Goal: Transaction & Acquisition: Purchase product/service

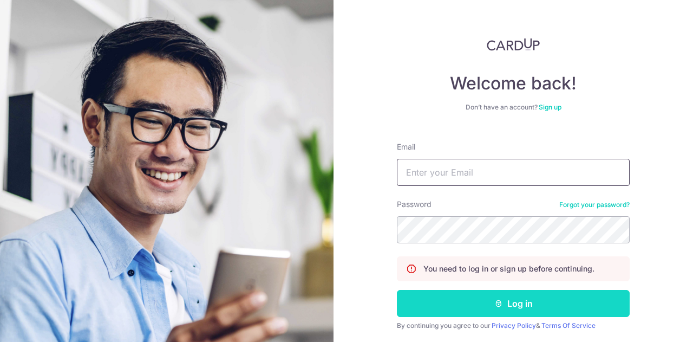
type input "rsu1883@gmail.com"
click at [512, 300] on button "Log in" at bounding box center [513, 303] width 233 height 27
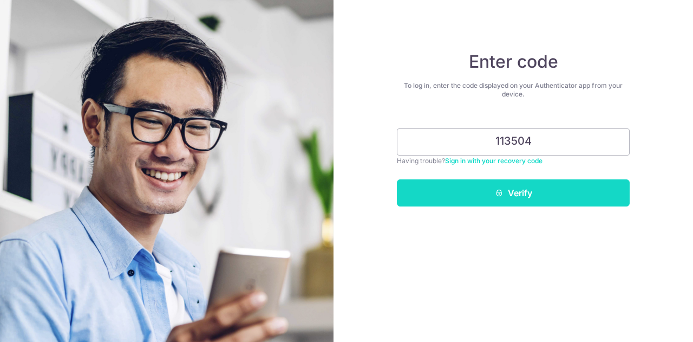
type input "113504"
click at [495, 196] on icon "submit" at bounding box center [499, 192] width 9 height 9
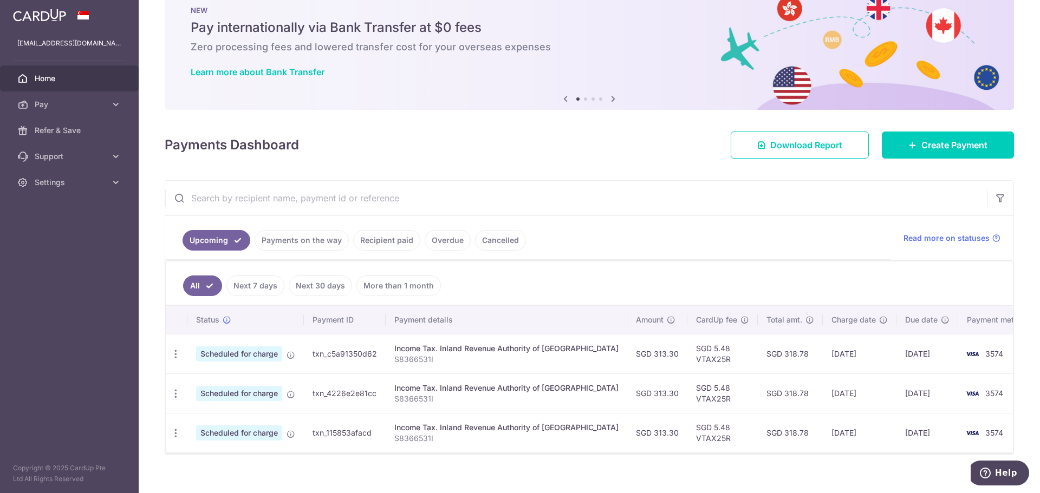
scroll to position [41, 0]
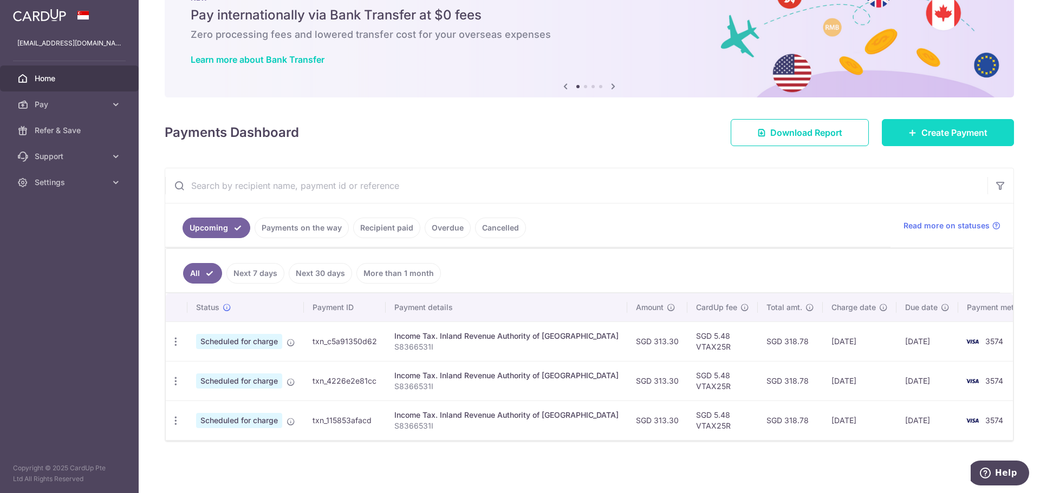
click at [693, 137] on span "Create Payment" at bounding box center [954, 132] width 66 height 13
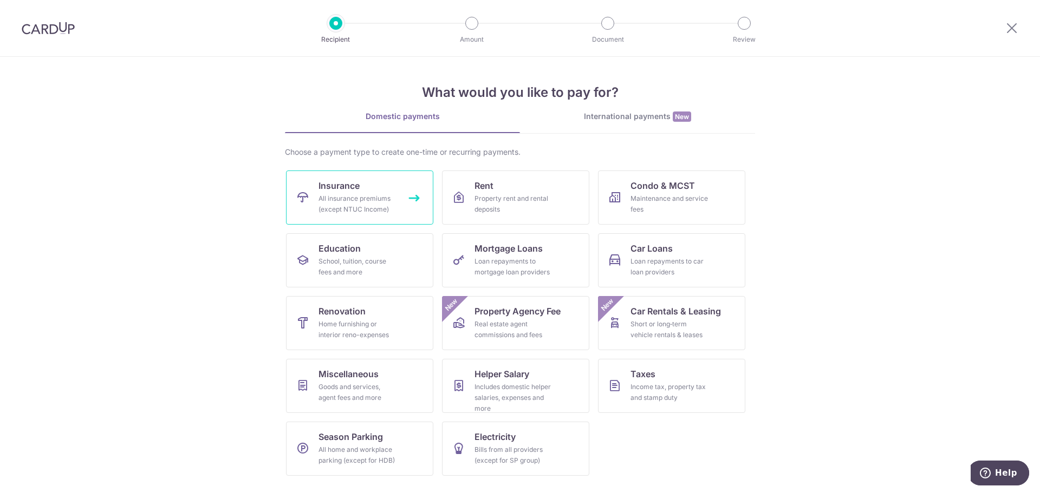
click at [386, 198] on div "All insurance premiums (except NTUC Income)" at bounding box center [357, 204] width 78 height 22
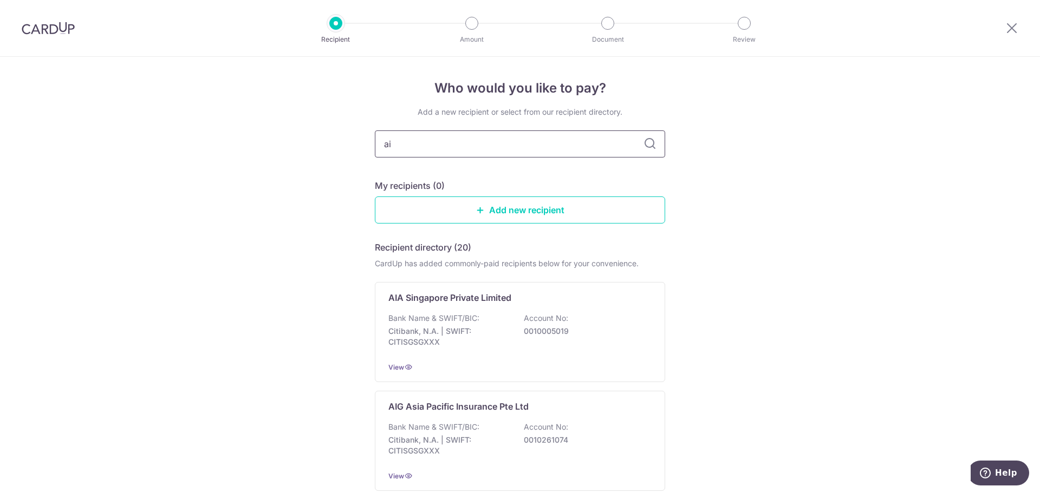
type input "aia"
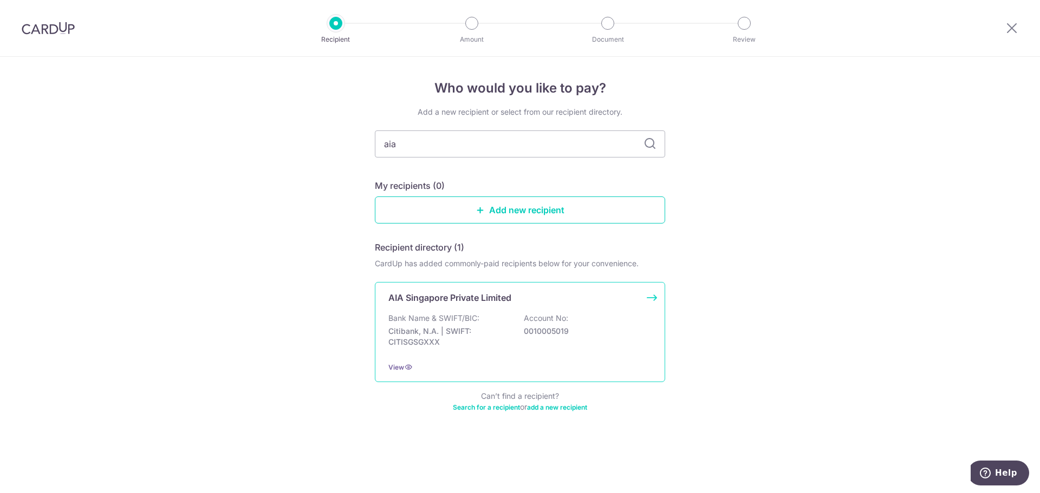
click at [499, 303] on p "AIA Singapore Private Limited" at bounding box center [449, 297] width 123 height 13
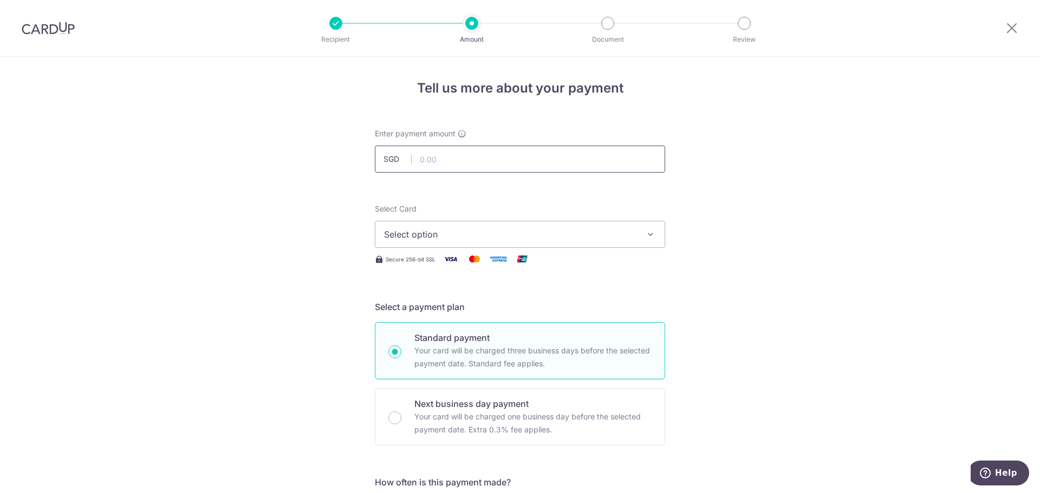
click at [453, 161] on input "text" at bounding box center [520, 159] width 290 height 27
paste input "179.63"
type input "179.63"
click at [646, 232] on icon "button" at bounding box center [650, 234] width 11 height 11
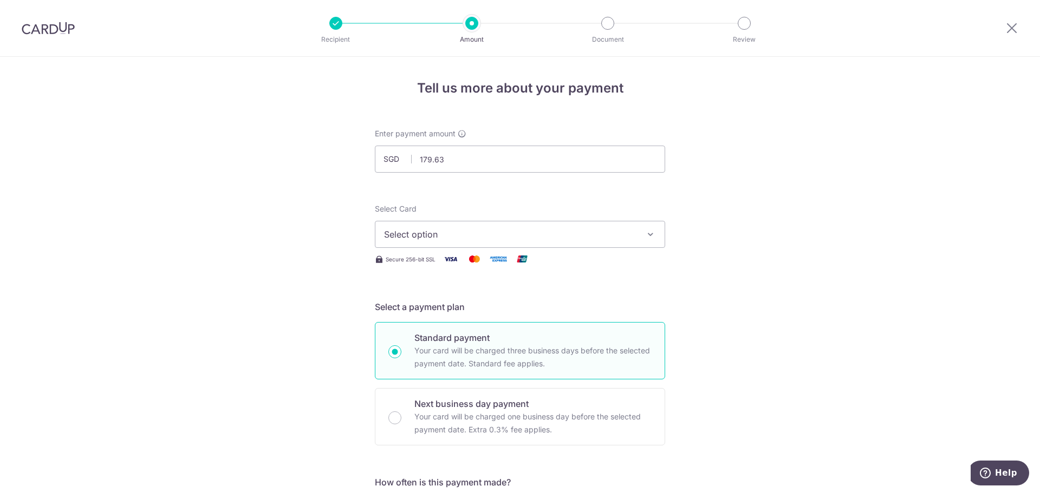
click at [500, 232] on span "Select option" at bounding box center [510, 234] width 252 height 13
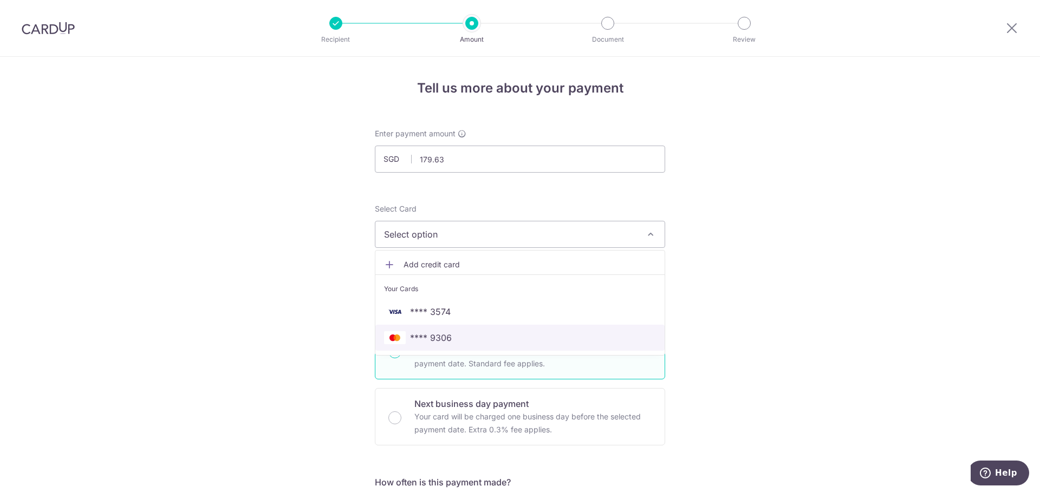
click at [436, 335] on span "**** 9306" at bounding box center [431, 337] width 42 height 13
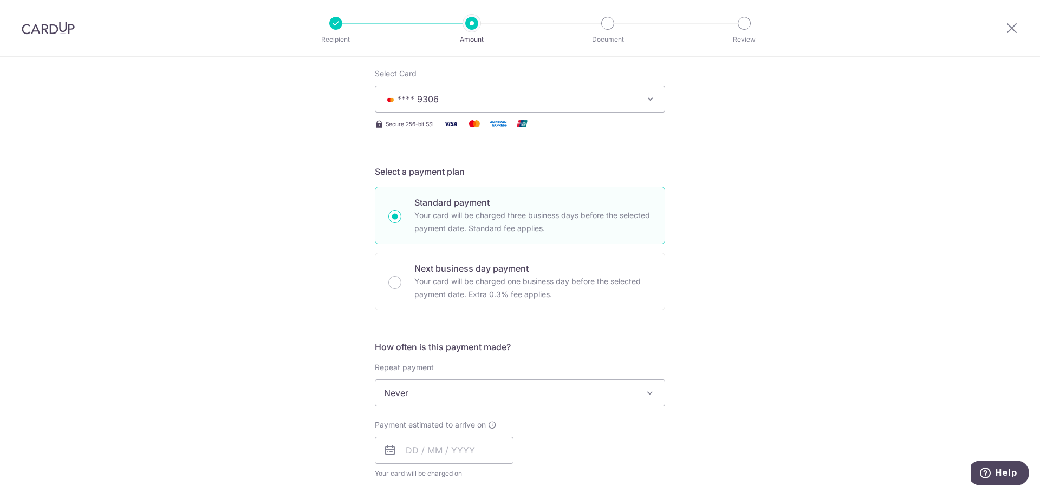
scroll to position [162, 0]
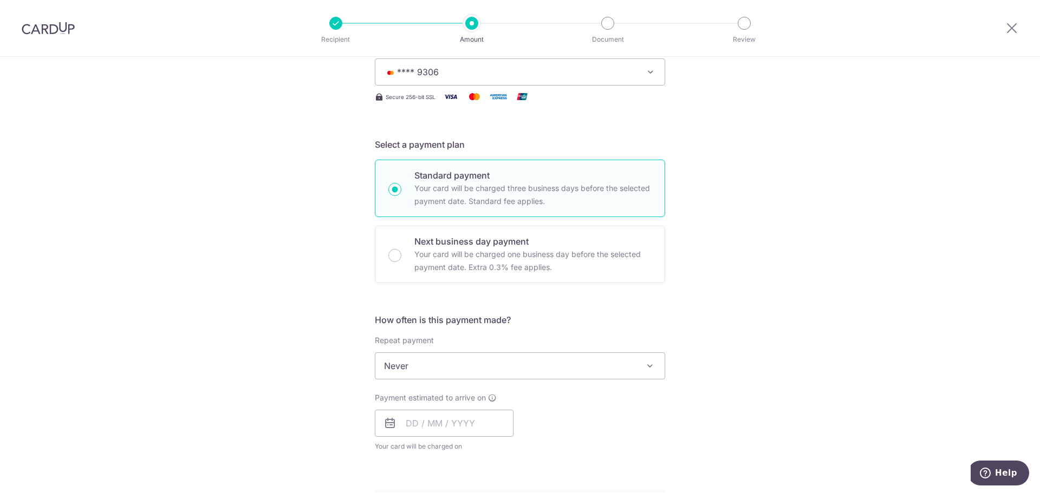
click at [464, 363] on span "Never" at bounding box center [519, 366] width 289 height 26
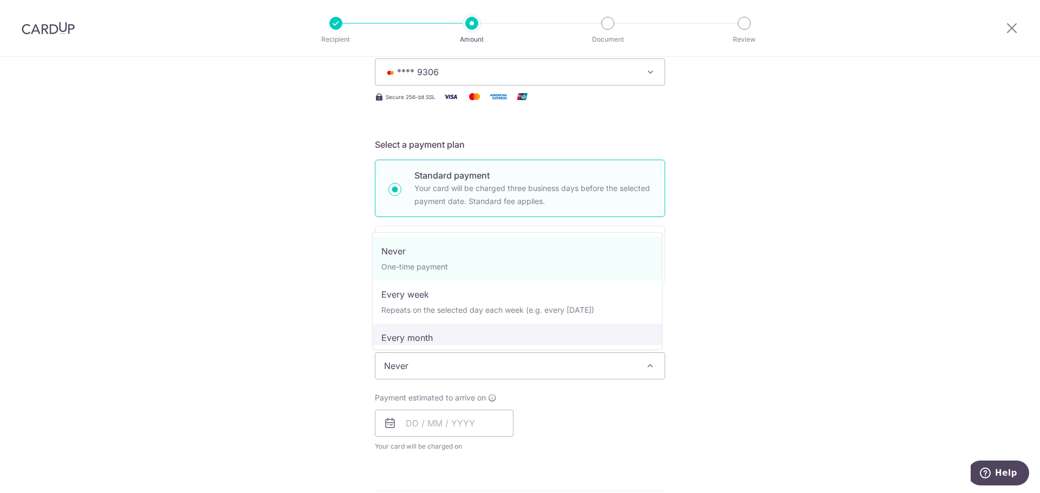
click at [805, 295] on div "Tell us more about your payment Enter payment amount SGD 179.63 179.63 Select C…" at bounding box center [520, 384] width 1040 height 980
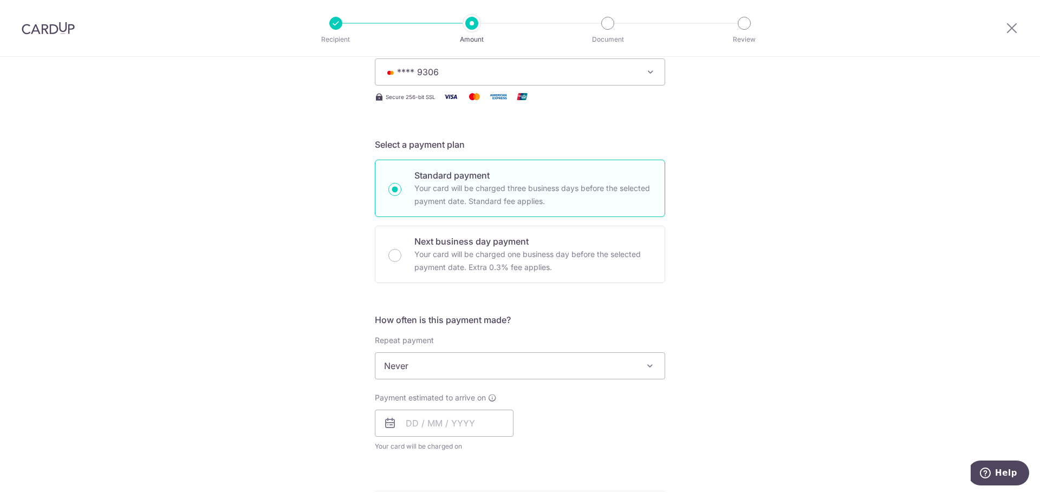
click at [392, 427] on icon at bounding box center [389, 423] width 13 height 13
click at [400, 421] on input "text" at bounding box center [444, 423] width 139 height 27
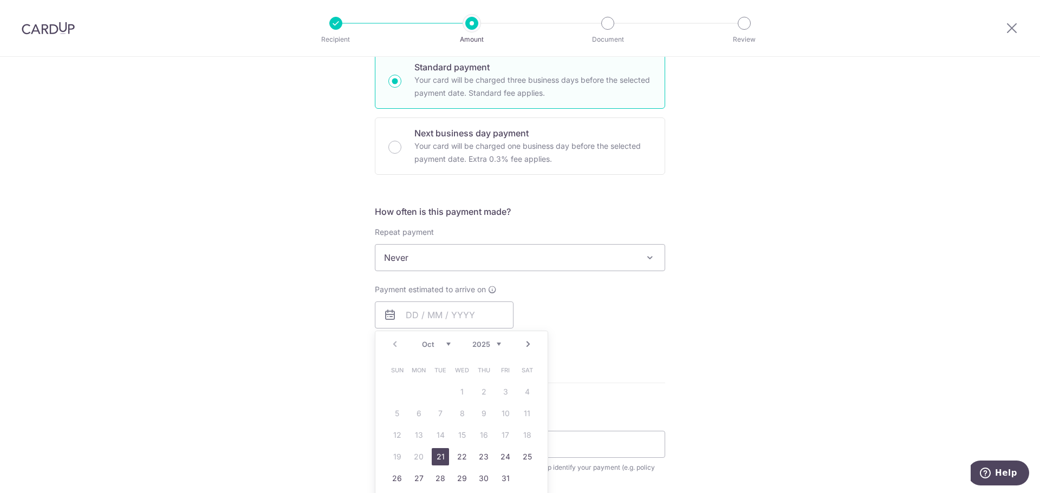
drag, startPoint x: 435, startPoint y: 455, endPoint x: 658, endPoint y: 383, distance: 234.5
click at [435, 455] on link "21" at bounding box center [440, 456] width 17 height 17
type input "[DATE]"
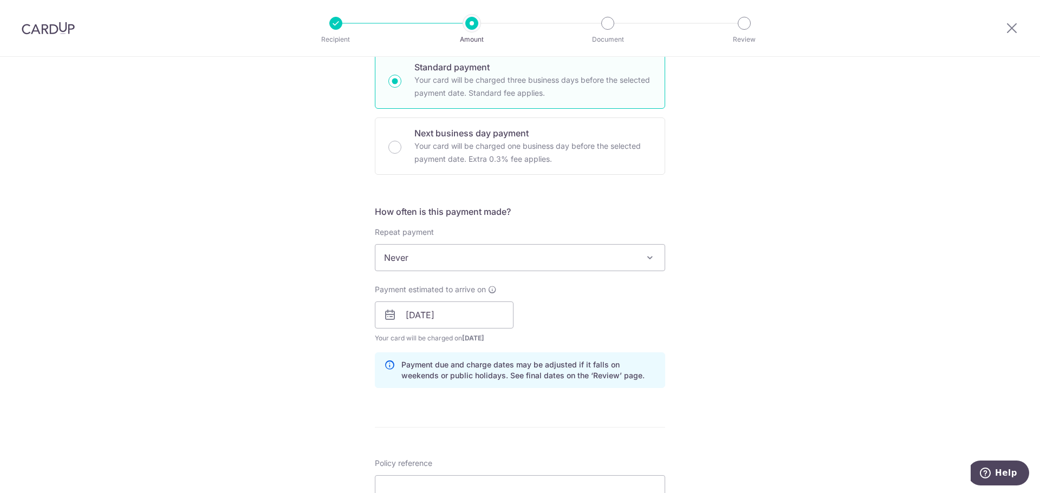
click at [791, 341] on div "Tell us more about your payment Enter payment amount SGD 179.63 179.63 Select C…" at bounding box center [520, 298] width 1040 height 1024
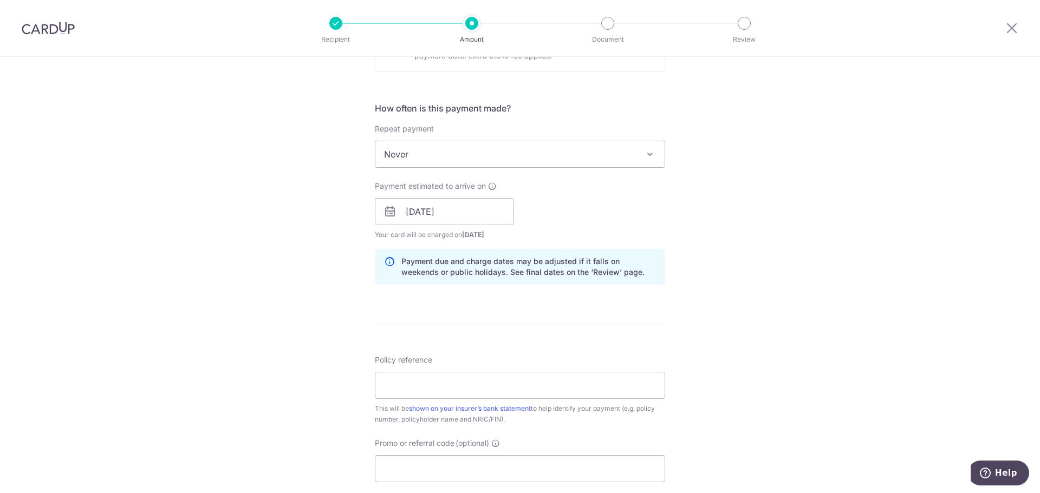
scroll to position [433, 0]
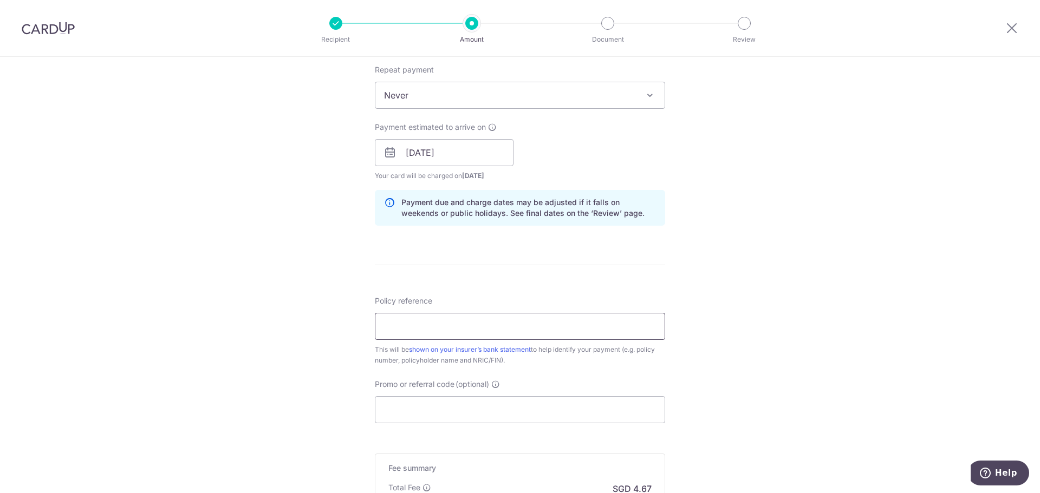
drag, startPoint x: 468, startPoint y: 329, endPoint x: 475, endPoint y: 324, distance: 8.3
click at [468, 329] on input "Policy reference" at bounding box center [520, 326] width 290 height 27
click at [741, 282] on div "Tell us more about your payment Enter payment amount SGD 179.63 179.63 Select C…" at bounding box center [520, 136] width 1040 height 1024
drag, startPoint x: 467, startPoint y: 319, endPoint x: 481, endPoint y: 315, distance: 15.3
click at [467, 319] on input "Policy reference" at bounding box center [520, 326] width 290 height 27
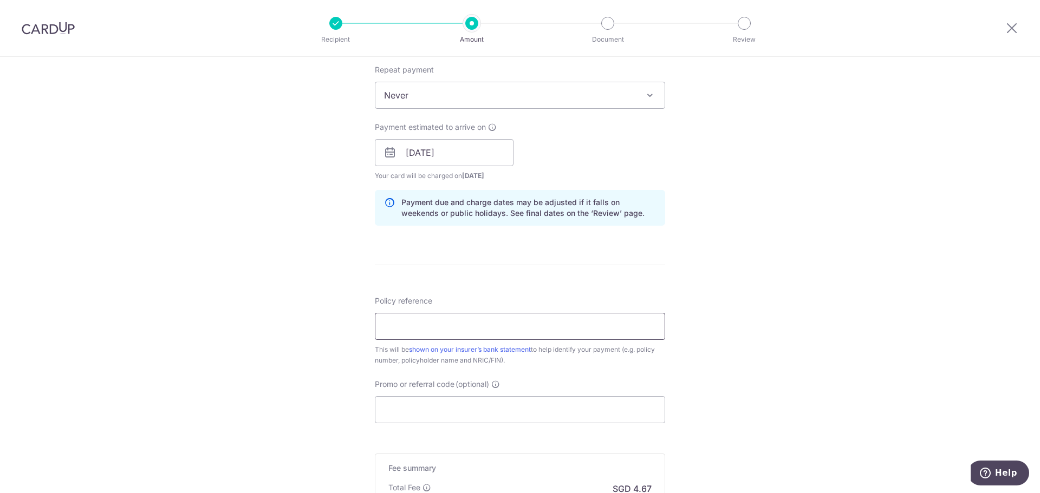
click at [501, 324] on input "Policy reference" at bounding box center [520, 326] width 290 height 27
click at [751, 292] on div "Tell us more about your payment Enter payment amount SGD 179.63 179.63 Select C…" at bounding box center [520, 136] width 1040 height 1024
click at [487, 319] on input "Policy reference" at bounding box center [520, 326] width 290 height 27
paste input "P559211706"
click at [436, 327] on input "P559211706, Ricky Su Kwong Hieng, S" at bounding box center [520, 326] width 290 height 27
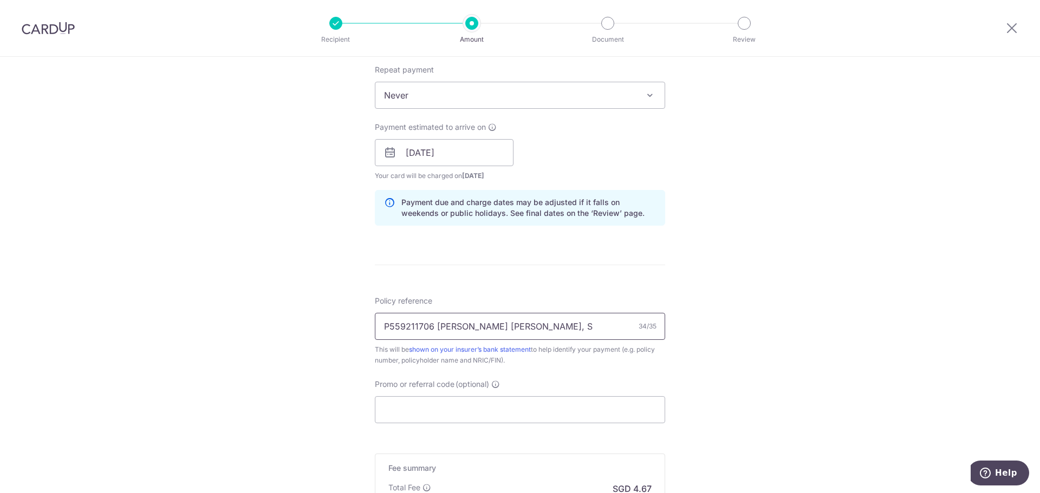
click at [538, 333] on input "P559211706 Ricky Su Kwong Hieng, S" at bounding box center [520, 326] width 290 height 27
type input "P559211706 Ricky Su Kwong Hieng"
click at [738, 269] on div "Tell us more about your payment Enter payment amount SGD 179.63 179.63 Select C…" at bounding box center [520, 136] width 1040 height 1024
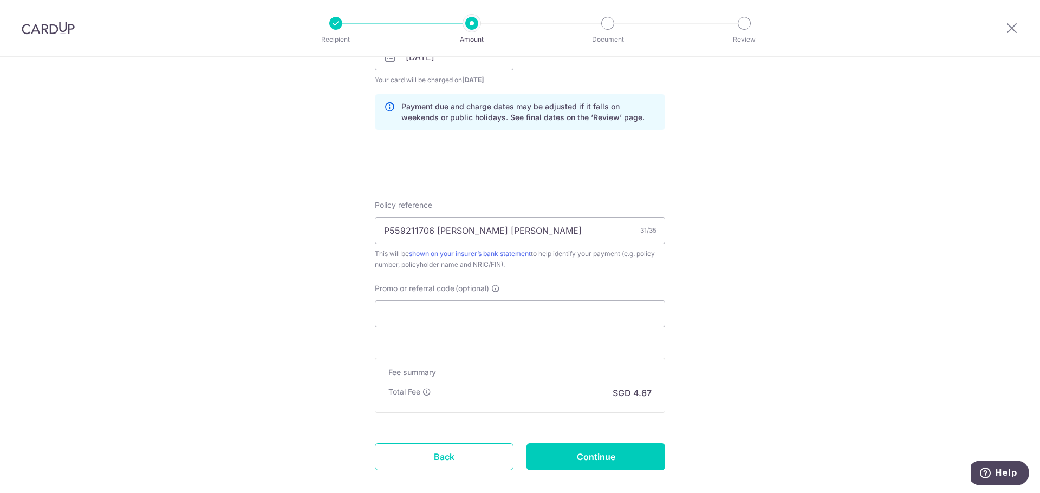
scroll to position [542, 0]
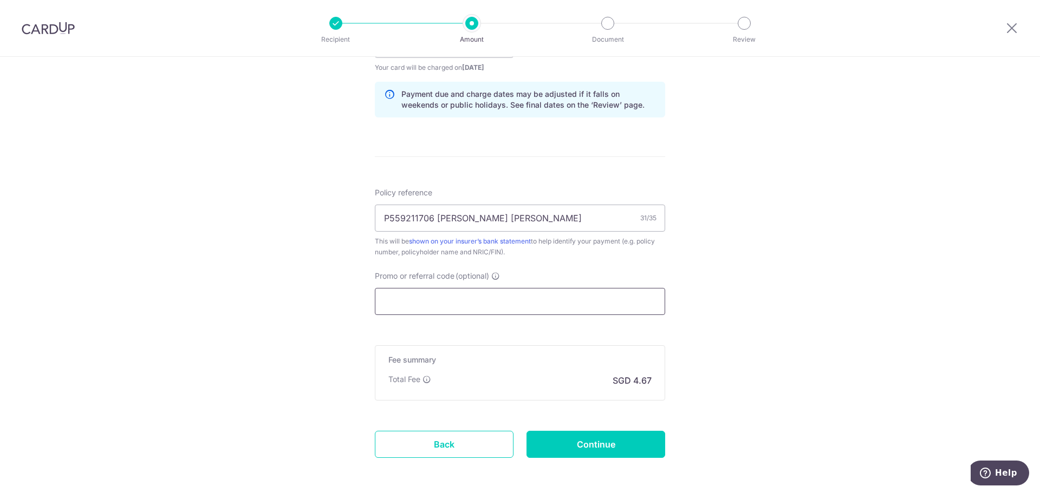
click at [453, 296] on input "Promo or referral code (optional)" at bounding box center [520, 301] width 290 height 27
paste input "OFF225"
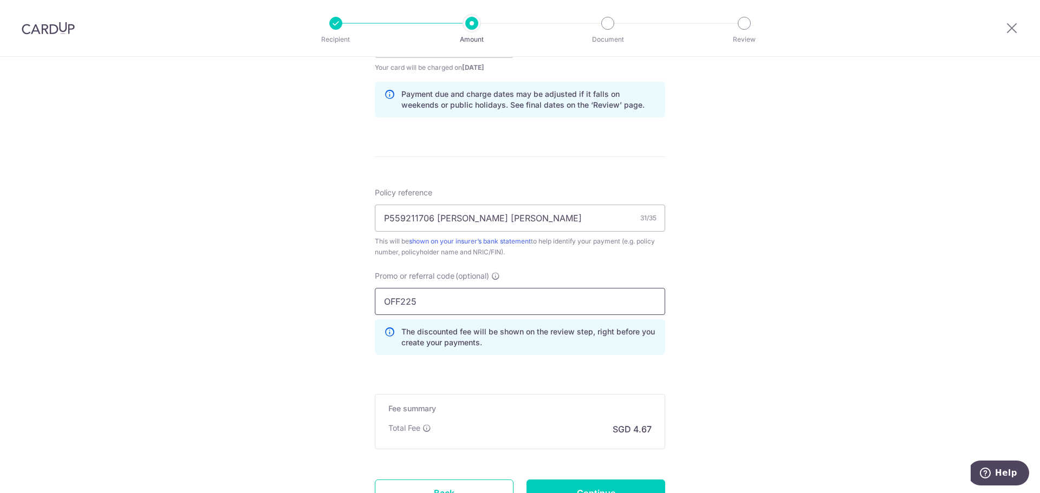
type input "OFF225"
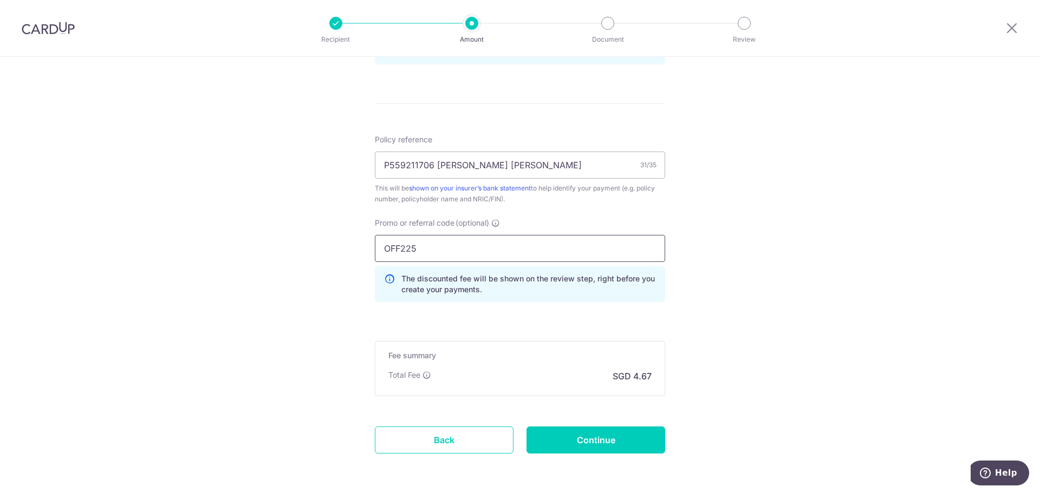
scroll to position [636, 0]
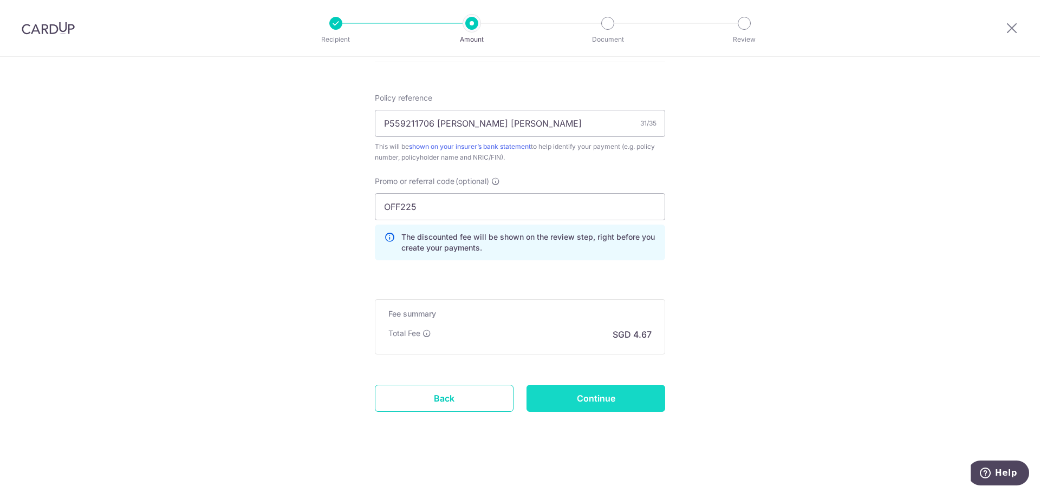
click at [607, 389] on input "Continue" at bounding box center [595, 398] width 139 height 27
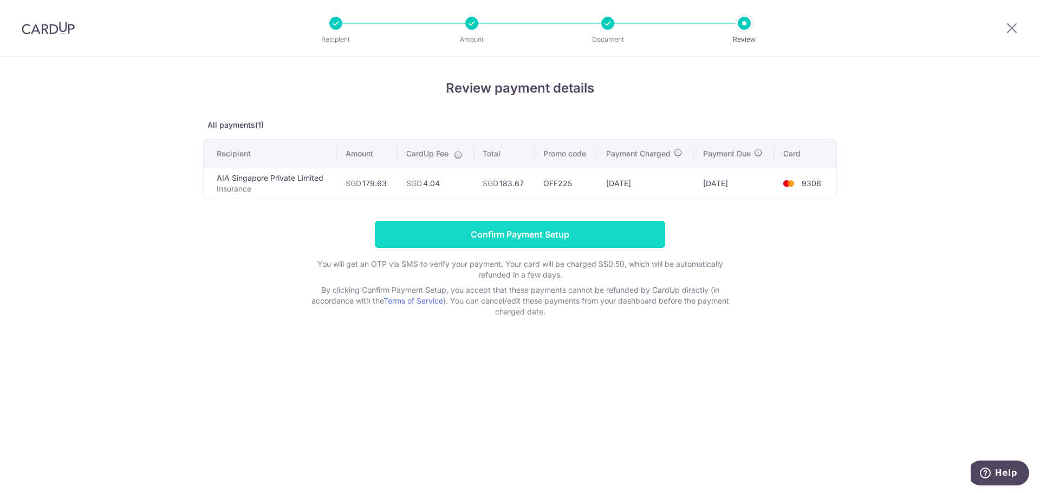
click at [569, 237] on input "Confirm Payment Setup" at bounding box center [520, 234] width 290 height 27
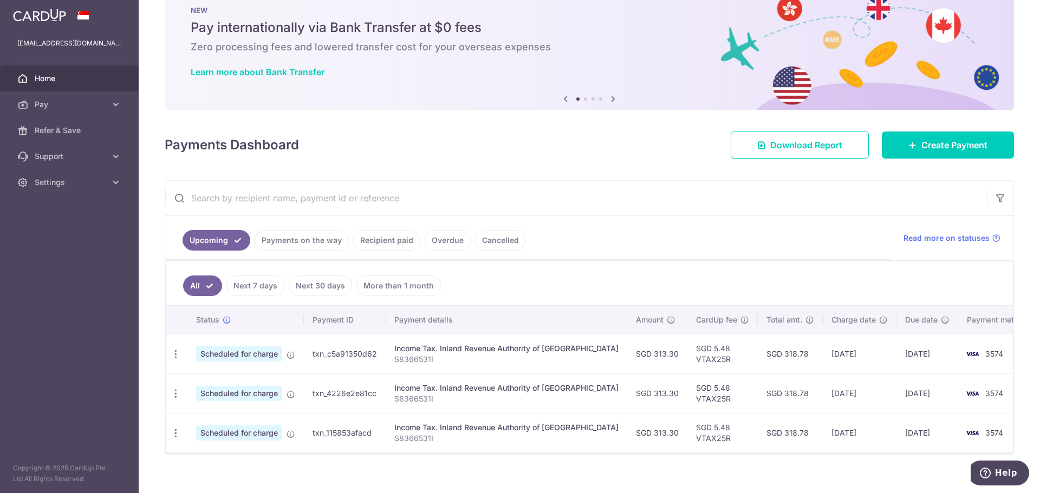
scroll to position [41, 0]
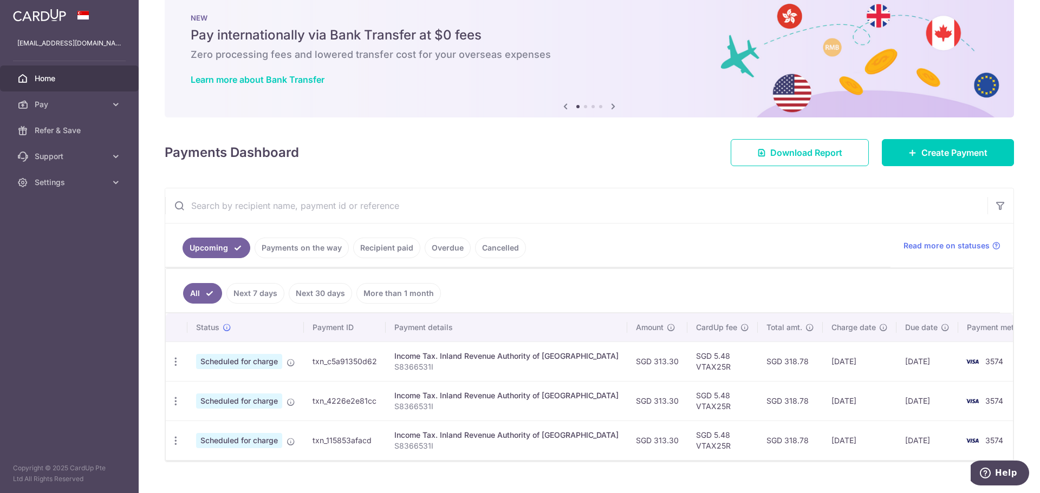
scroll to position [41, 0]
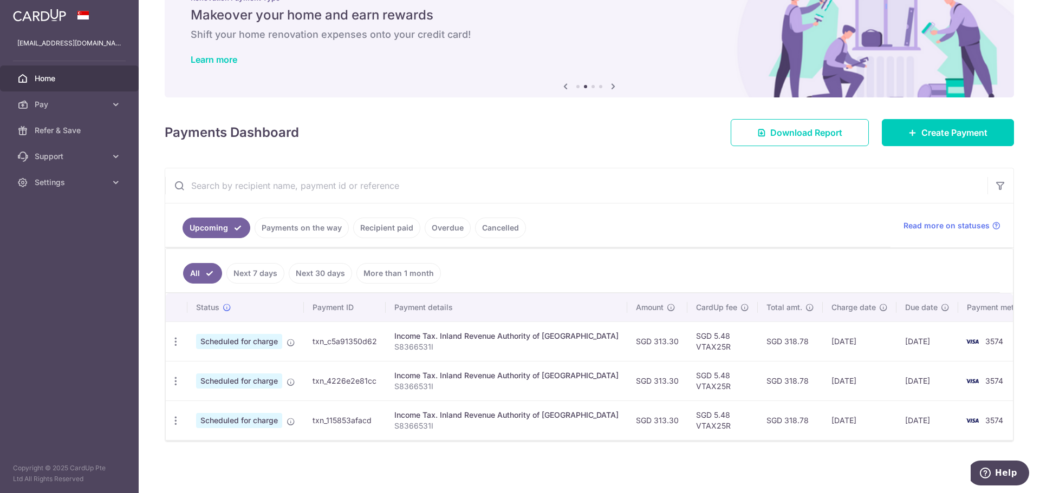
click at [303, 231] on link "Payments on the way" at bounding box center [302, 228] width 94 height 21
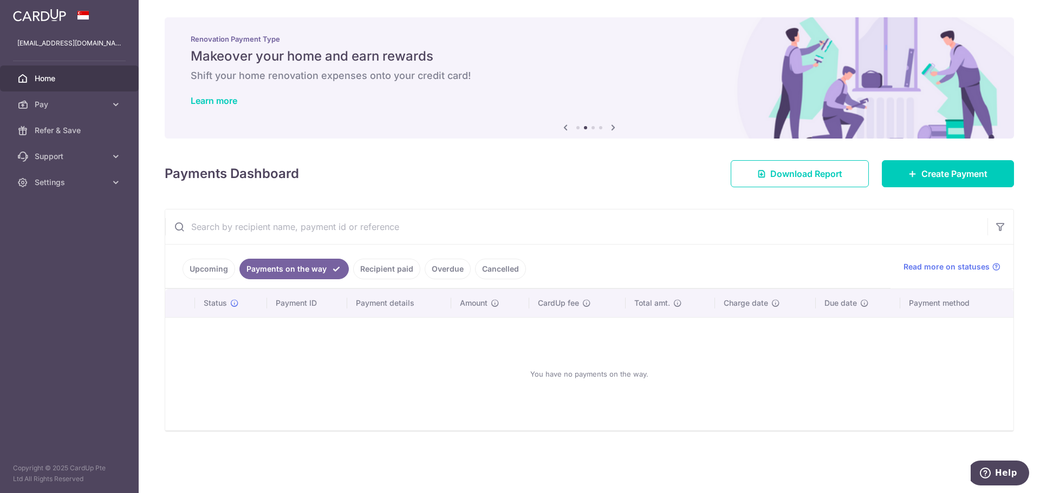
click at [212, 262] on link "Upcoming" at bounding box center [209, 269] width 53 height 21
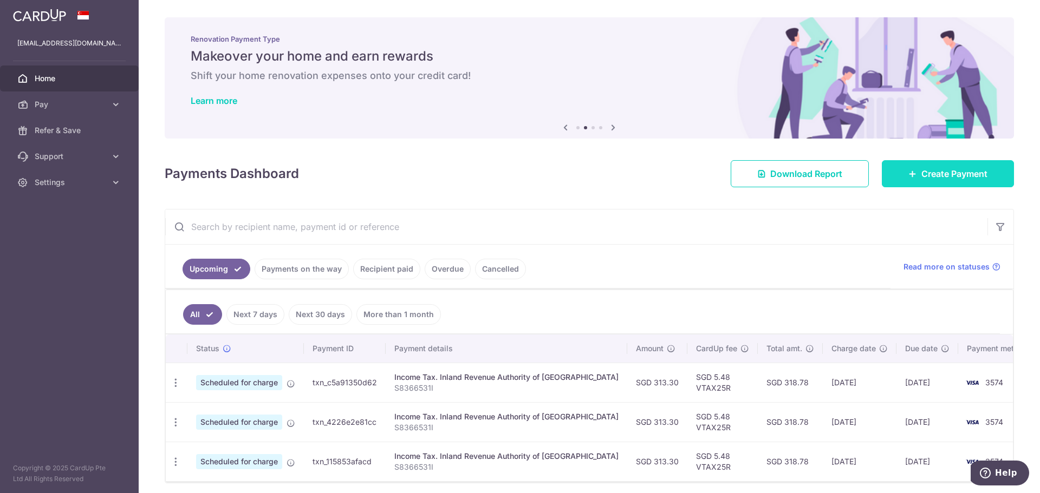
drag, startPoint x: 993, startPoint y: 181, endPoint x: 954, endPoint y: 179, distance: 39.0
click at [992, 181] on link "Create Payment" at bounding box center [948, 173] width 132 height 27
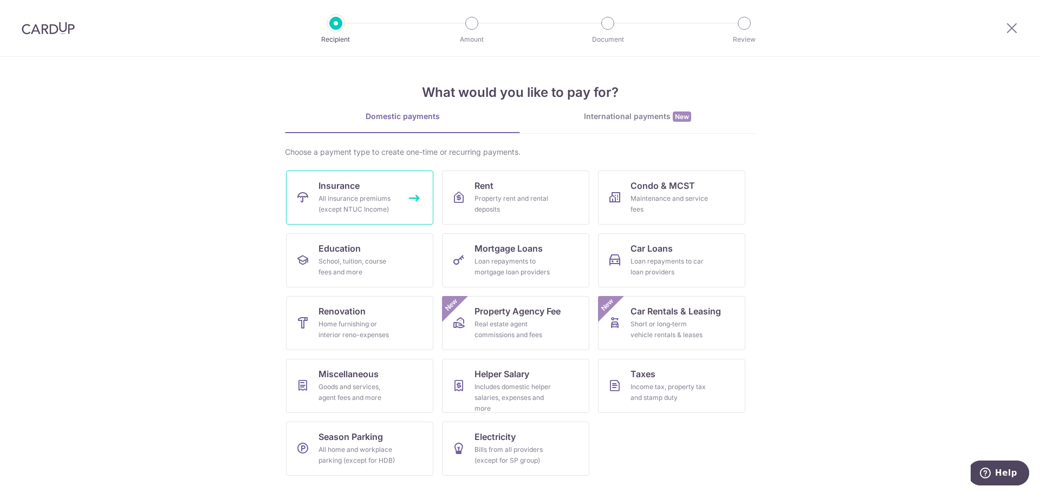
click at [353, 205] on div "All insurance premiums (except NTUC Income)" at bounding box center [357, 204] width 78 height 22
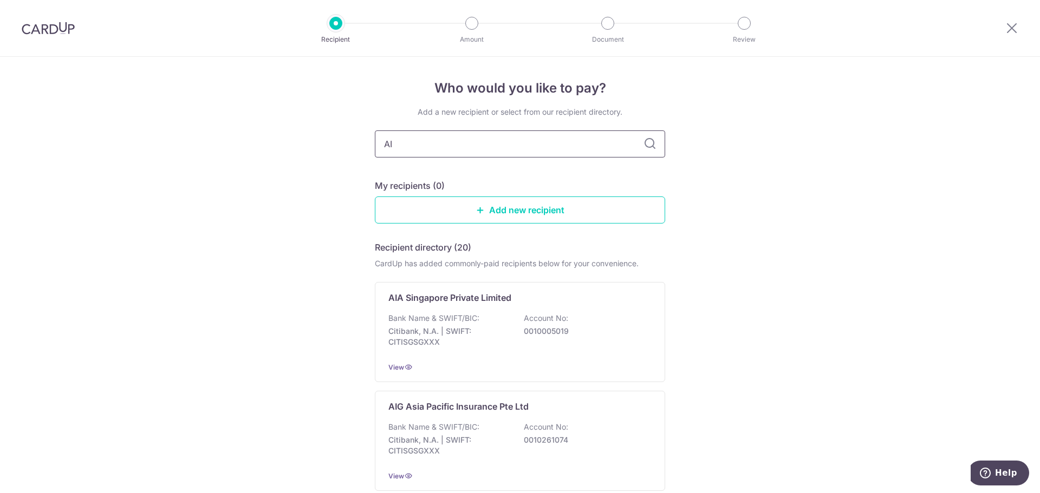
type input "AIA"
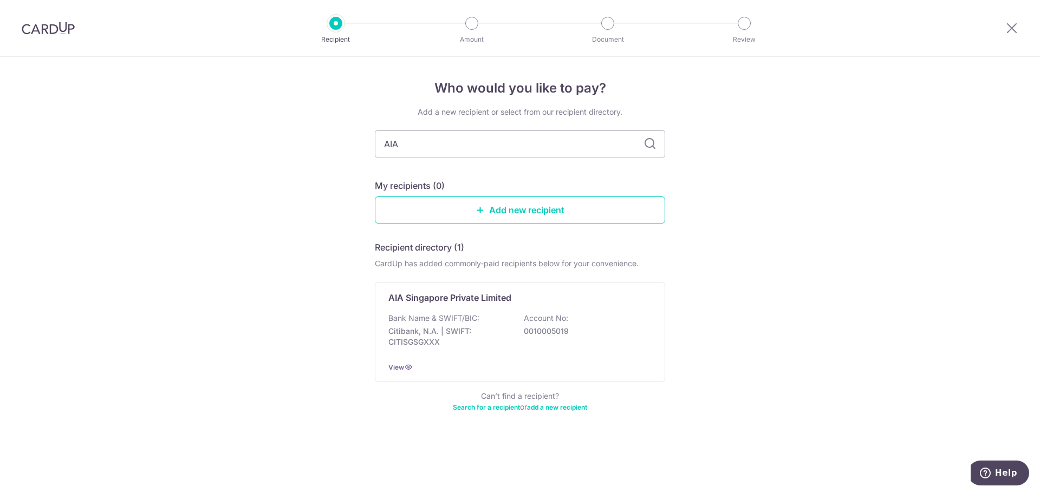
click at [652, 143] on icon at bounding box center [649, 144] width 13 height 13
click at [474, 328] on p "Citibank, N.A. | SWIFT: CITISGSGXXX" at bounding box center [448, 337] width 121 height 22
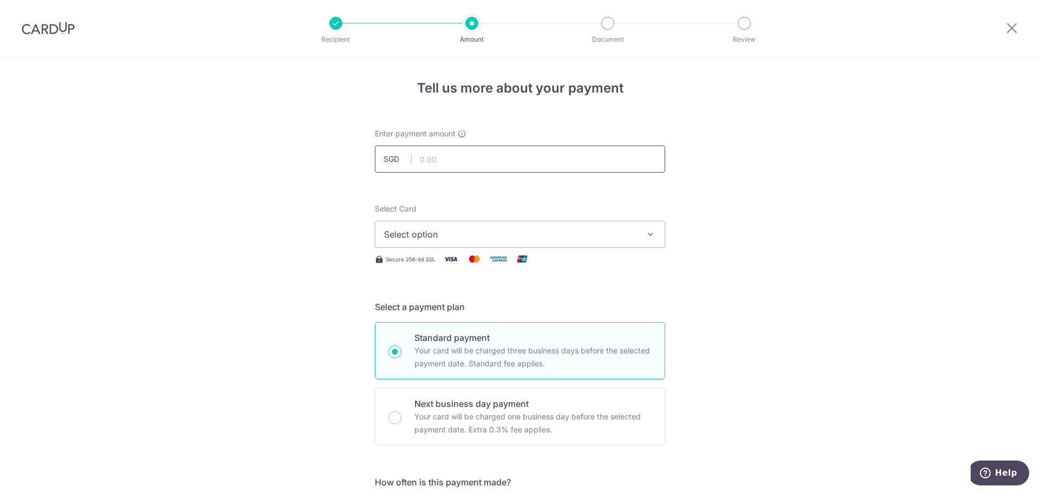
click at [434, 158] on input "text" at bounding box center [520, 159] width 290 height 27
click at [458, 157] on input "text" at bounding box center [520, 159] width 290 height 27
paste input "179.63"
type input "179.63"
click at [559, 234] on span "Select option" at bounding box center [510, 234] width 252 height 13
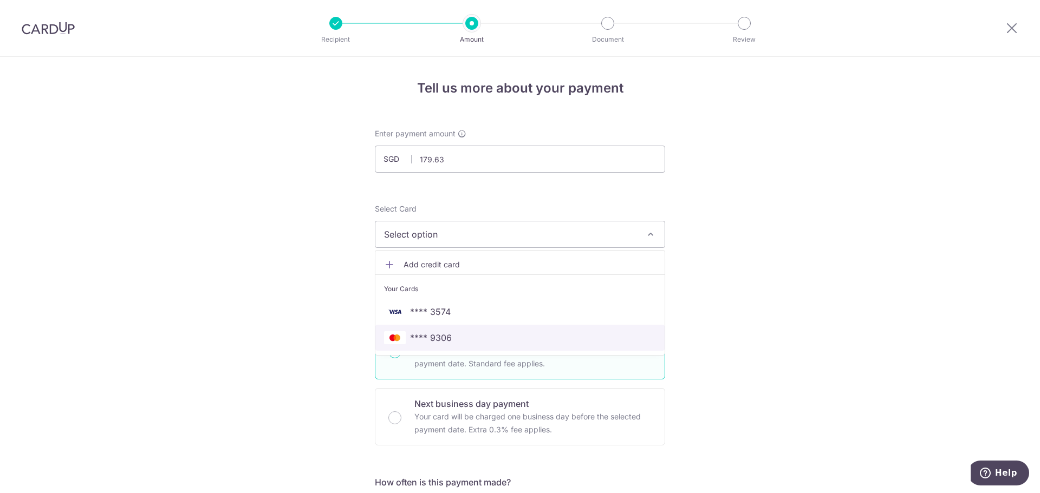
click at [445, 331] on link "**** 9306" at bounding box center [519, 338] width 289 height 26
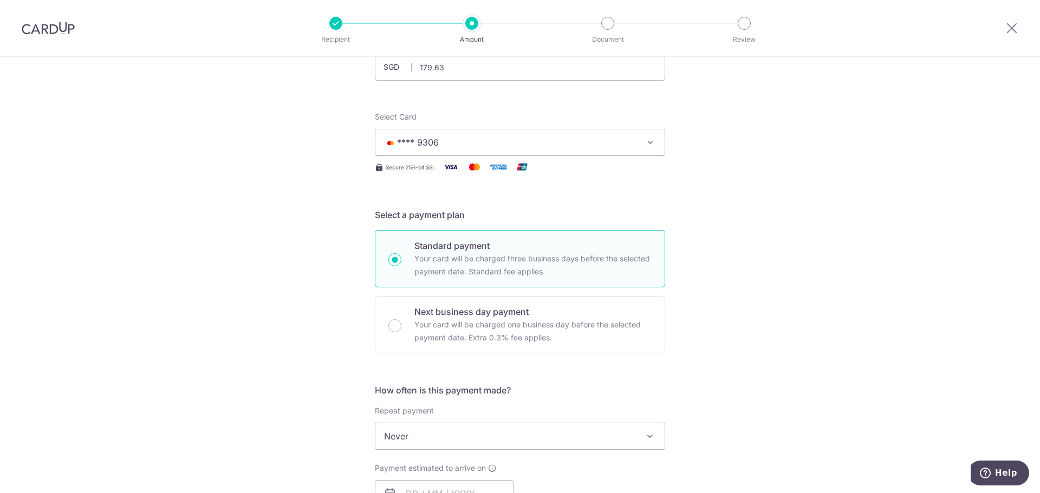
scroll to position [162, 0]
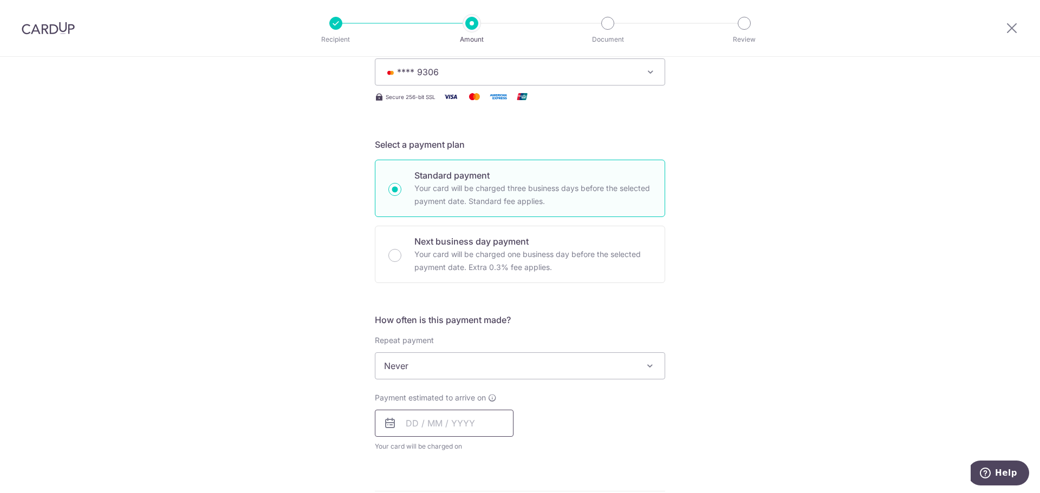
click at [432, 419] on input "text" at bounding box center [444, 423] width 139 height 27
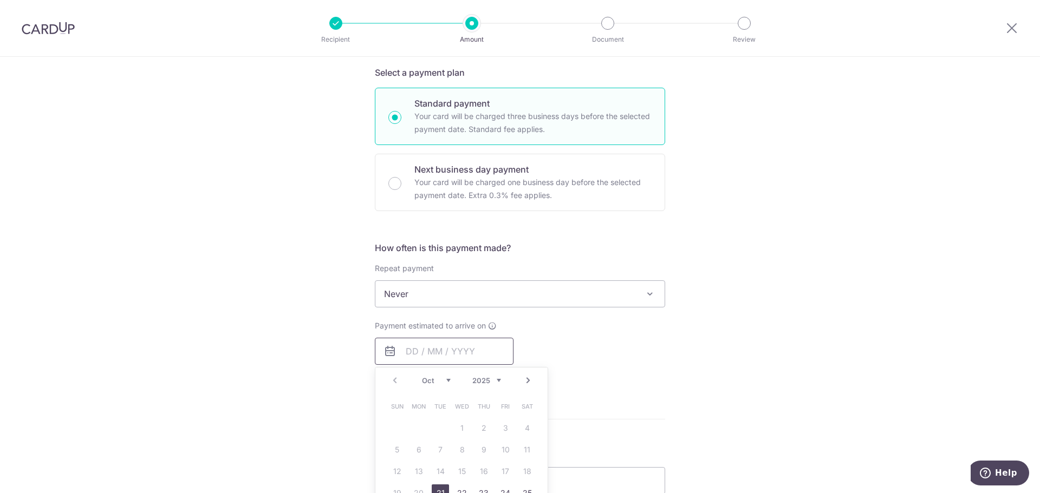
scroll to position [325, 0]
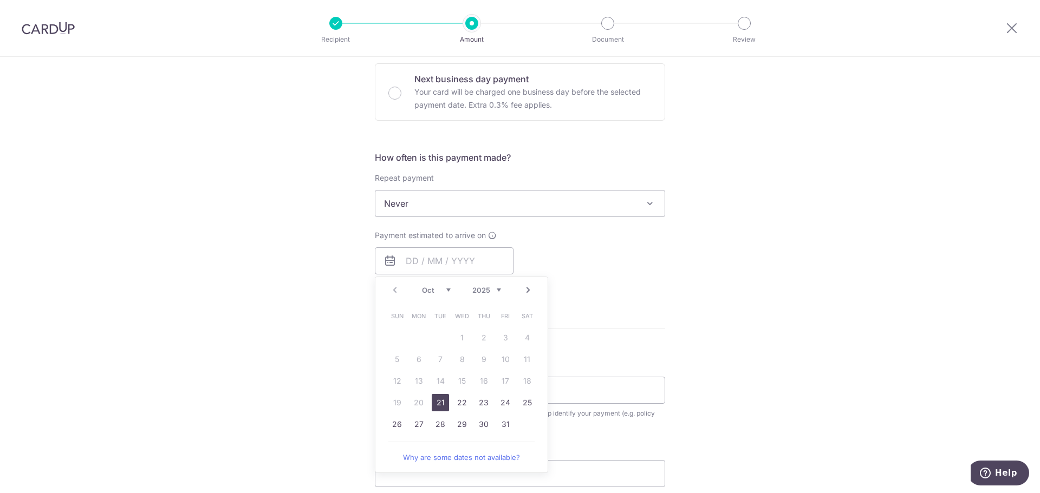
click at [440, 400] on link "21" at bounding box center [440, 402] width 17 height 17
type input "[DATE]"
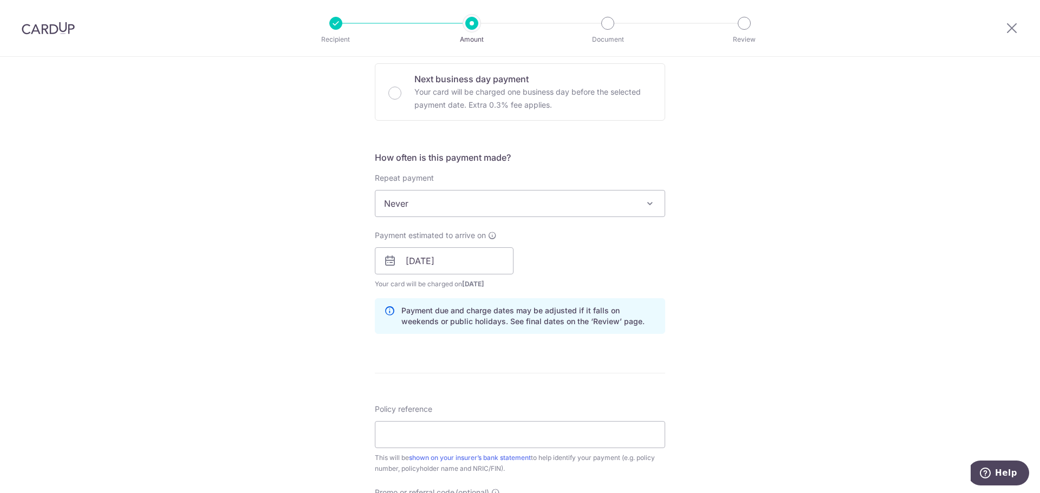
click at [777, 295] on div "Tell us more about your payment Enter payment amount SGD 179.63 179.63 Select C…" at bounding box center [520, 244] width 1040 height 1024
click at [462, 435] on input "Policy reference" at bounding box center [520, 434] width 290 height 27
click at [433, 436] on input "Policy reference" at bounding box center [520, 434] width 290 height 27
paste input "P559211706"
click at [485, 428] on input "P559211706" at bounding box center [520, 434] width 290 height 27
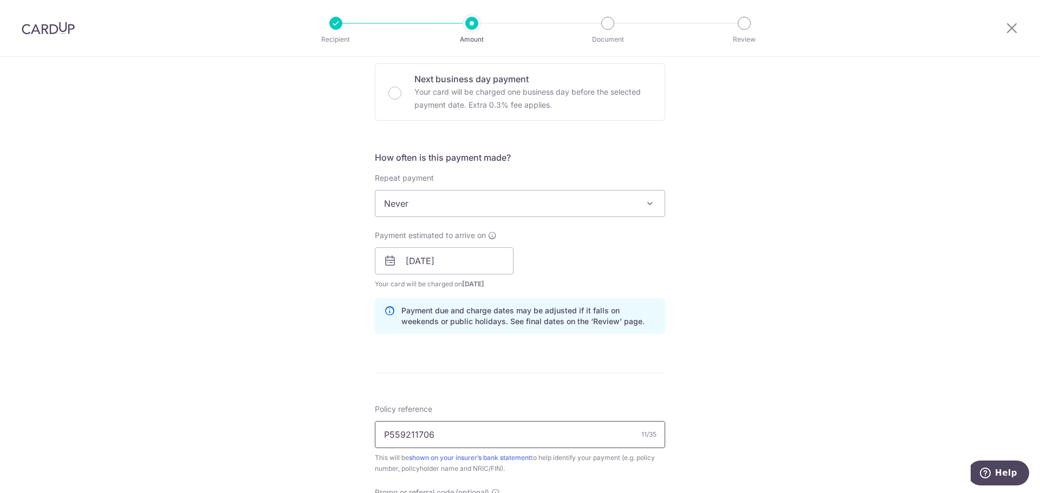
type input "P559211706 Ricky Su Kwong Hieng"
click at [715, 361] on div "Tell us more about your payment Enter payment amount SGD 179.63 179.63 Select C…" at bounding box center [520, 244] width 1040 height 1024
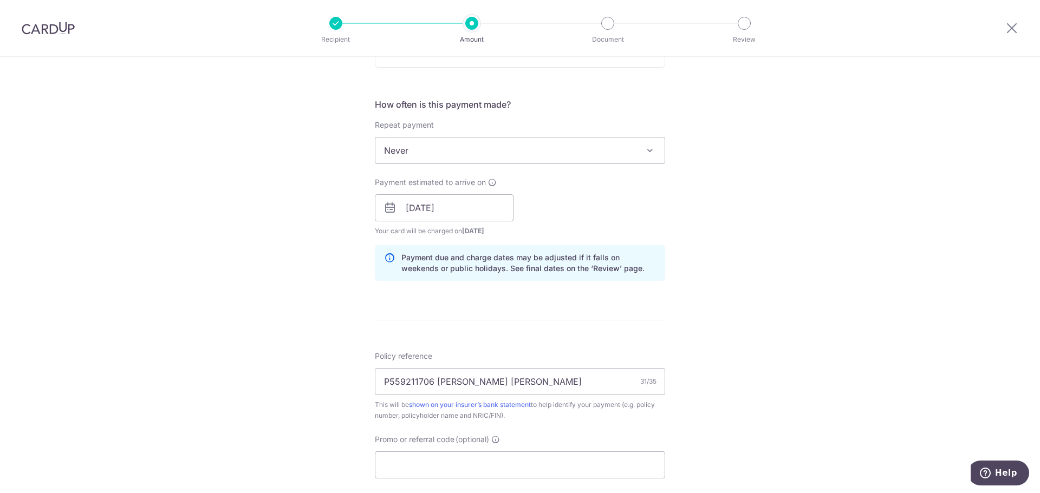
scroll to position [433, 0]
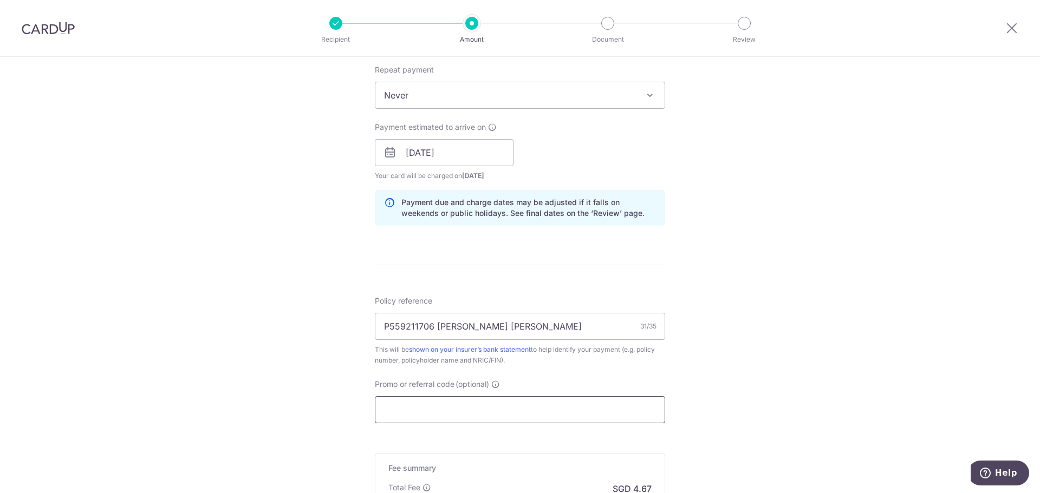
click at [434, 402] on input "Promo or referral code (optional)" at bounding box center [520, 409] width 290 height 27
paste input "OFF225"
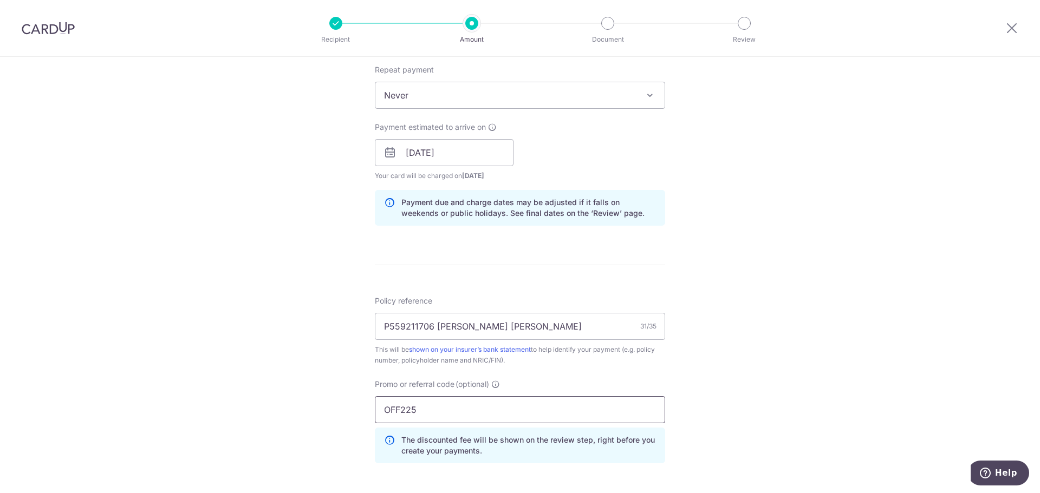
type input "OFF225"
click at [709, 344] on div "Tell us more about your payment Enter payment amount SGD 179.63 179.63 Select C…" at bounding box center [520, 160] width 1040 height 1073
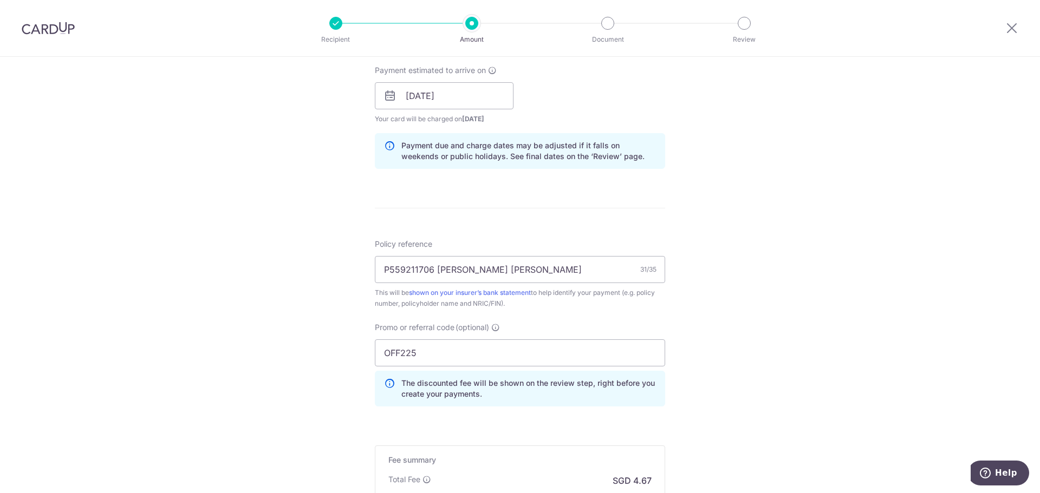
scroll to position [596, 0]
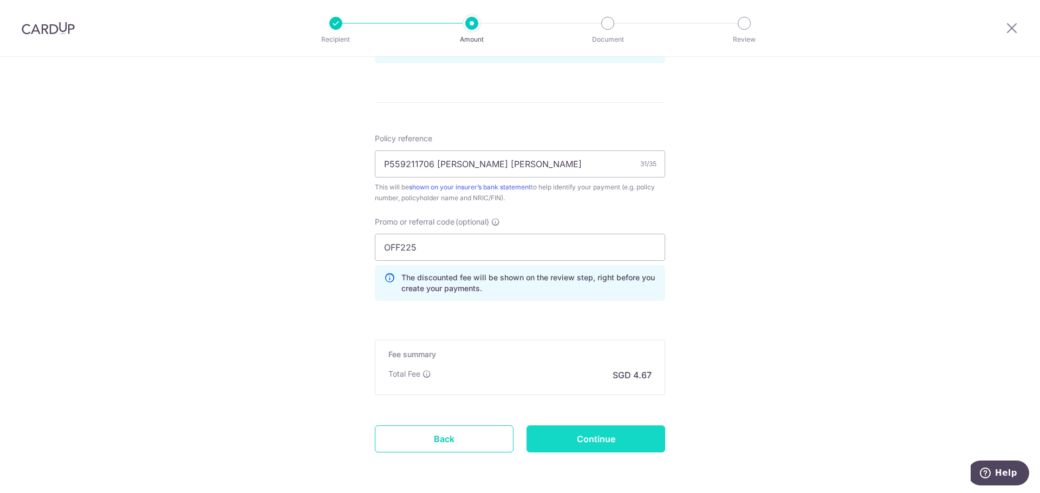
click at [578, 441] on input "Continue" at bounding box center [595, 439] width 139 height 27
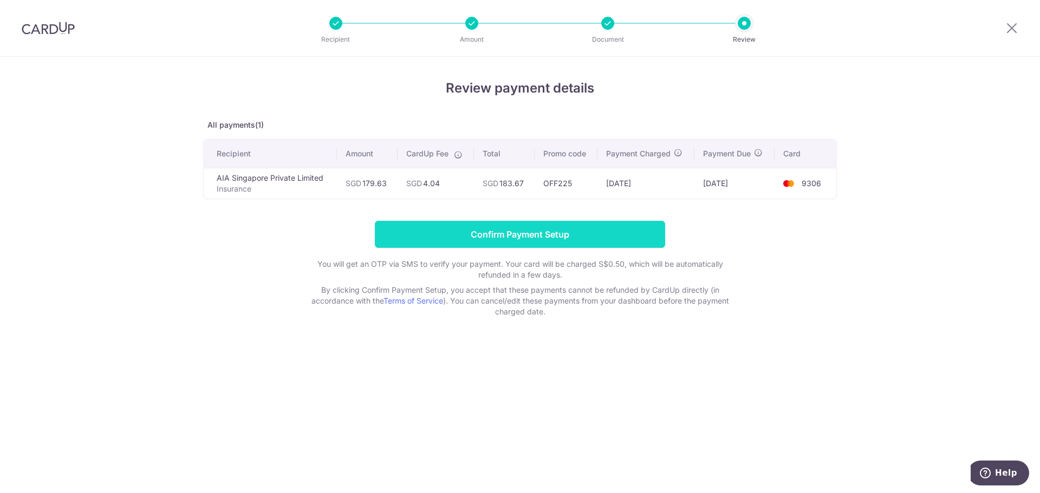
click at [531, 232] on input "Confirm Payment Setup" at bounding box center [520, 234] width 290 height 27
